Goal: Find specific page/section: Find specific page/section

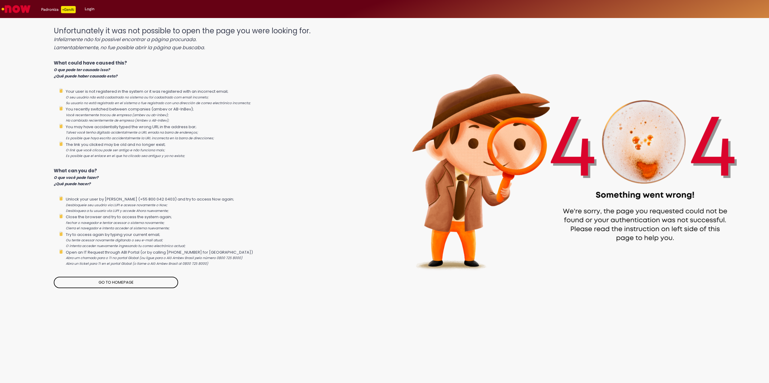
click at [92, 10] on link "Login" at bounding box center [89, 9] width 19 height 18
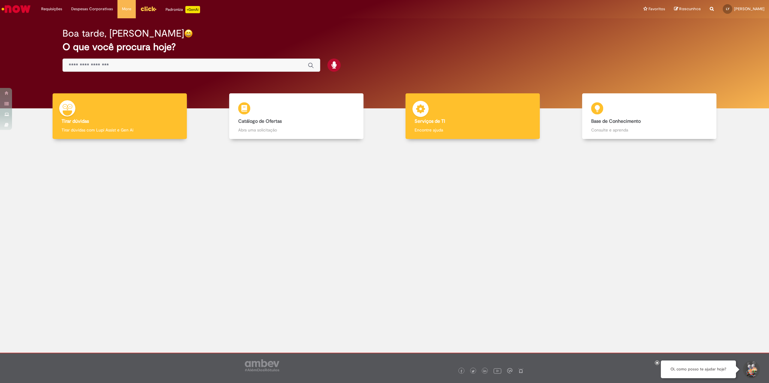
click at [468, 120] on h4 "Serviços de TI" at bounding box center [472, 121] width 116 height 5
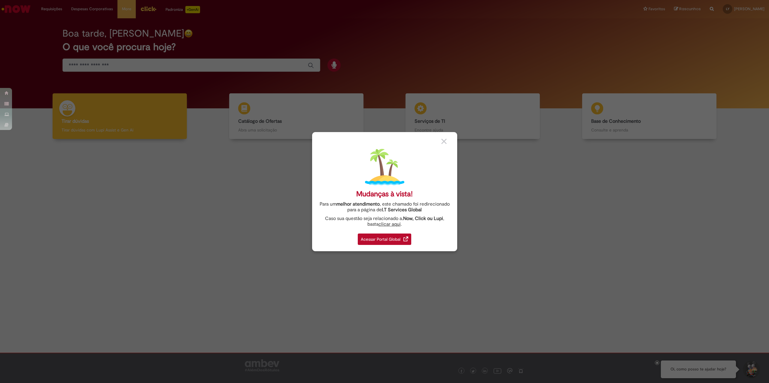
click at [401, 235] on div "Acessar Portal Global" at bounding box center [384, 239] width 53 height 11
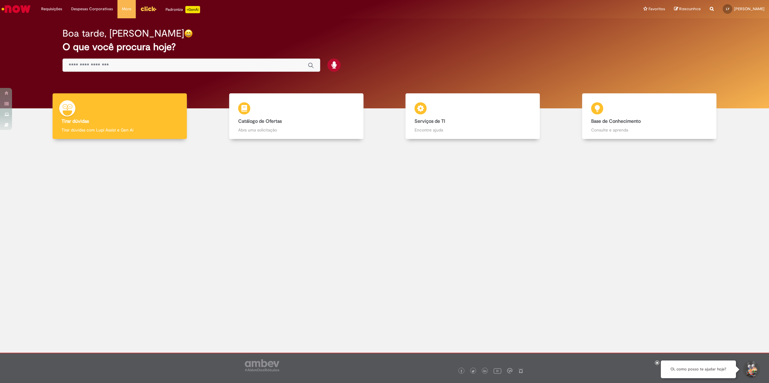
click at [153, 10] on img "Menu Cabeçalho" at bounding box center [148, 8] width 16 height 9
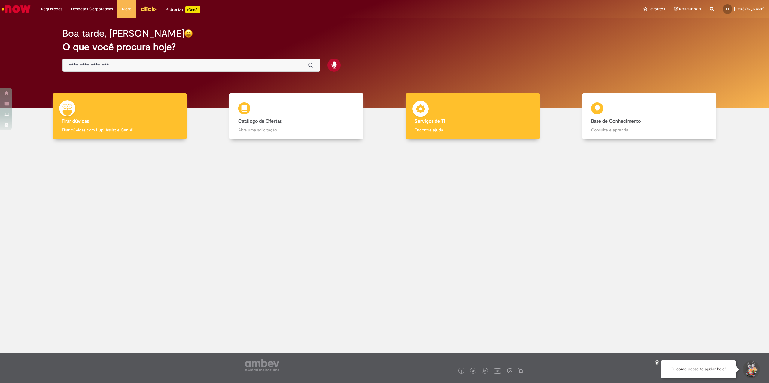
click at [474, 119] on h4 "Serviços de TI" at bounding box center [472, 121] width 116 height 5
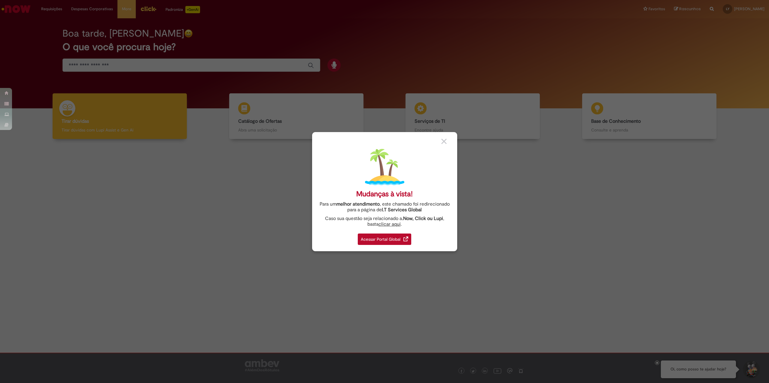
click at [402, 238] on div "Acessar Portal Global" at bounding box center [384, 239] width 53 height 11
